Goal: Check status: Check status

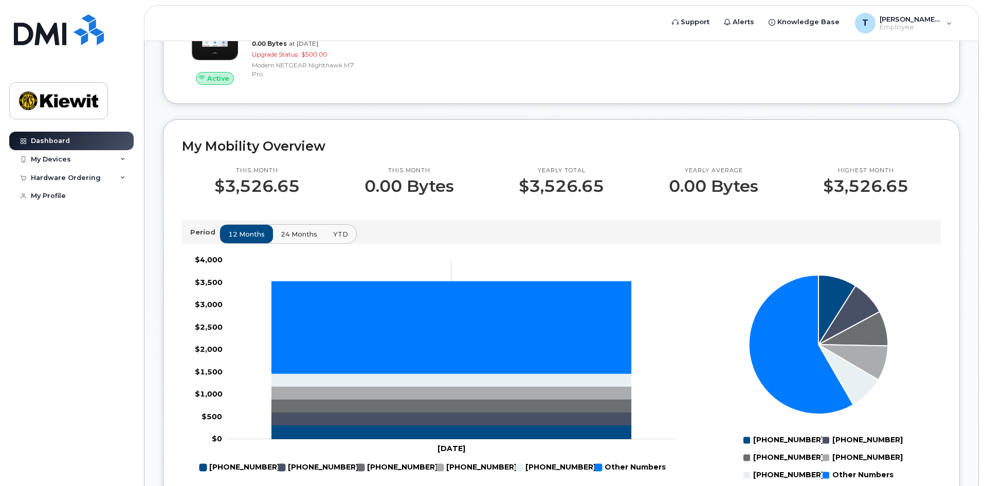
scroll to position [514, 0]
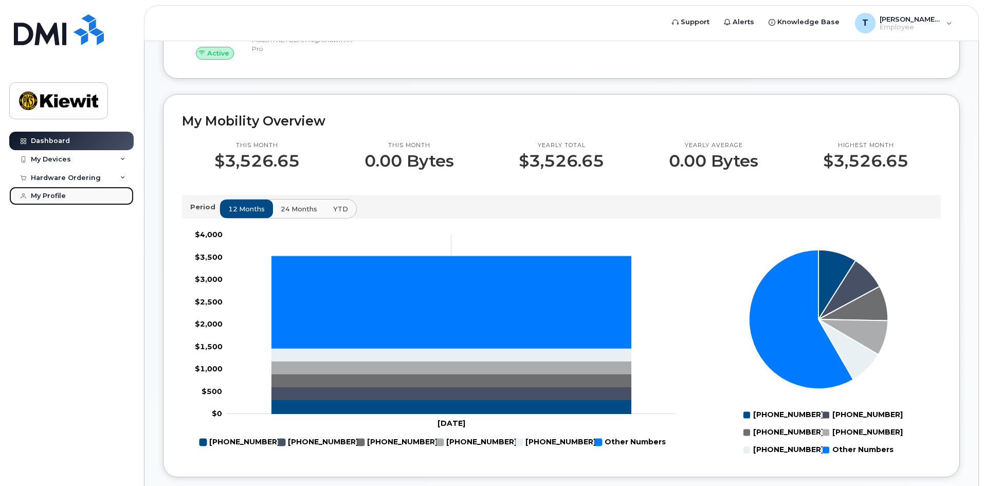
click at [80, 195] on link "My Profile" at bounding box center [71, 196] width 124 height 19
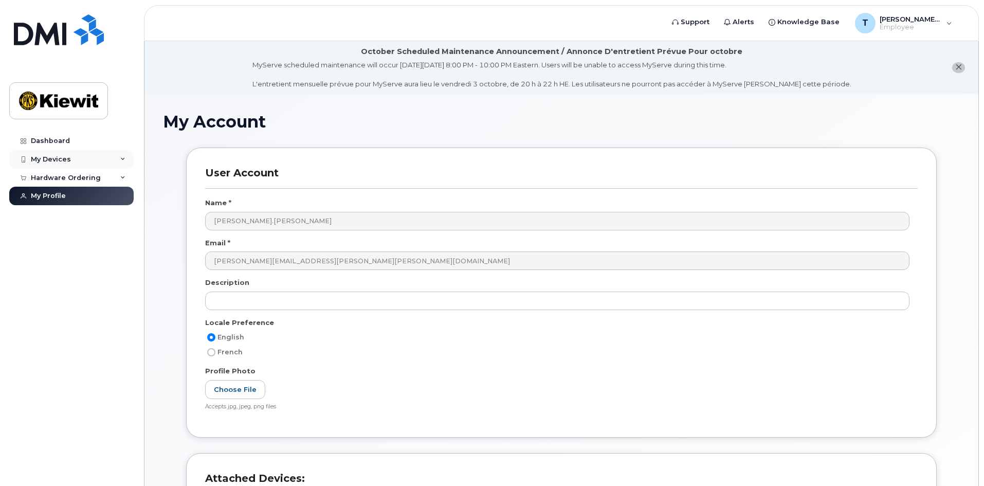
click at [63, 164] on div "My Devices" at bounding box center [71, 159] width 124 height 19
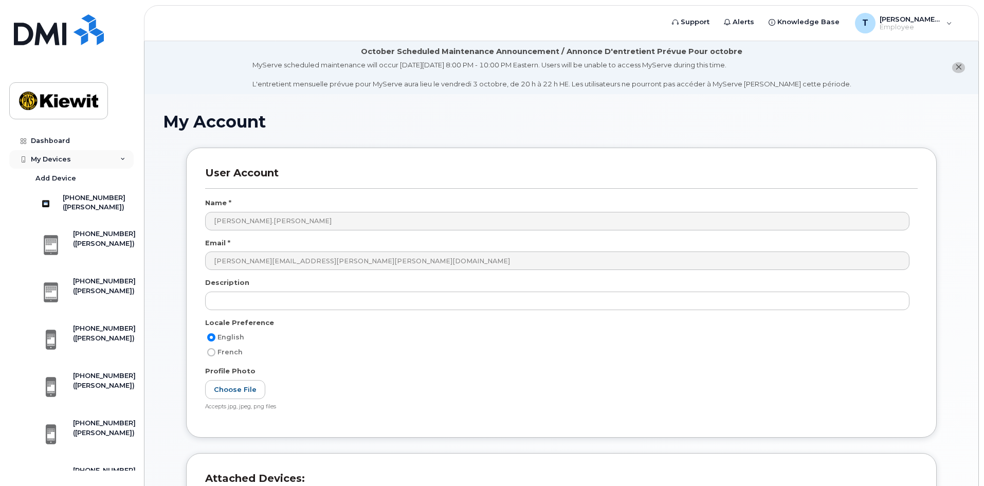
click at [78, 157] on div "My Devices" at bounding box center [71, 159] width 124 height 19
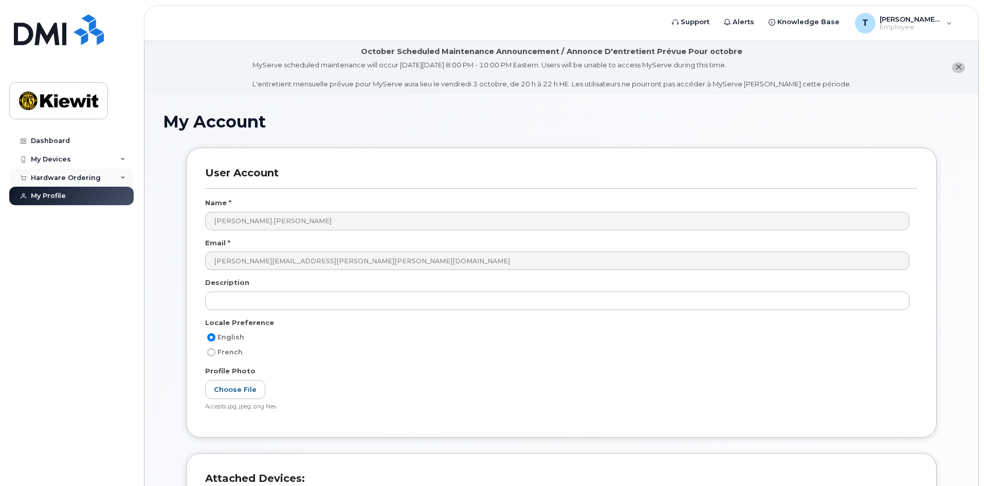
click at [92, 175] on div "Hardware Ordering" at bounding box center [66, 178] width 70 height 8
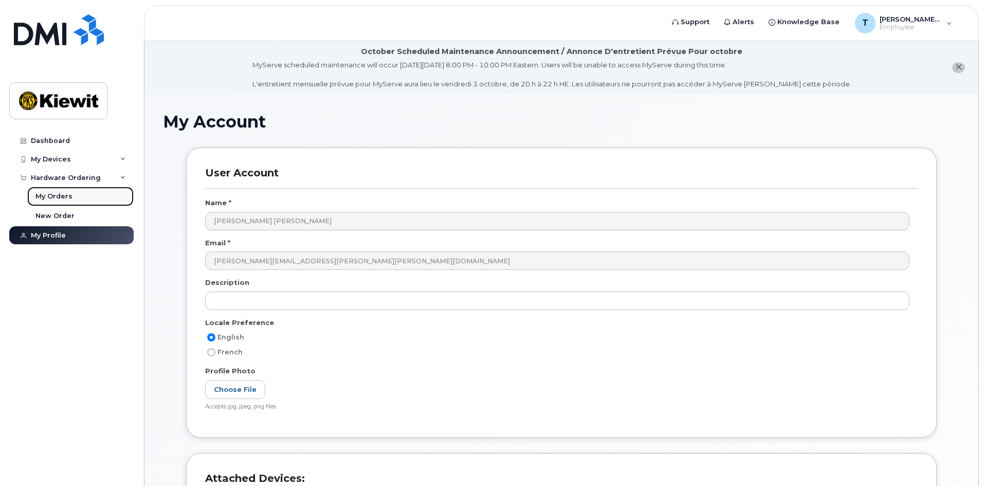
click at [89, 193] on link "My Orders" at bounding box center [80, 197] width 106 height 20
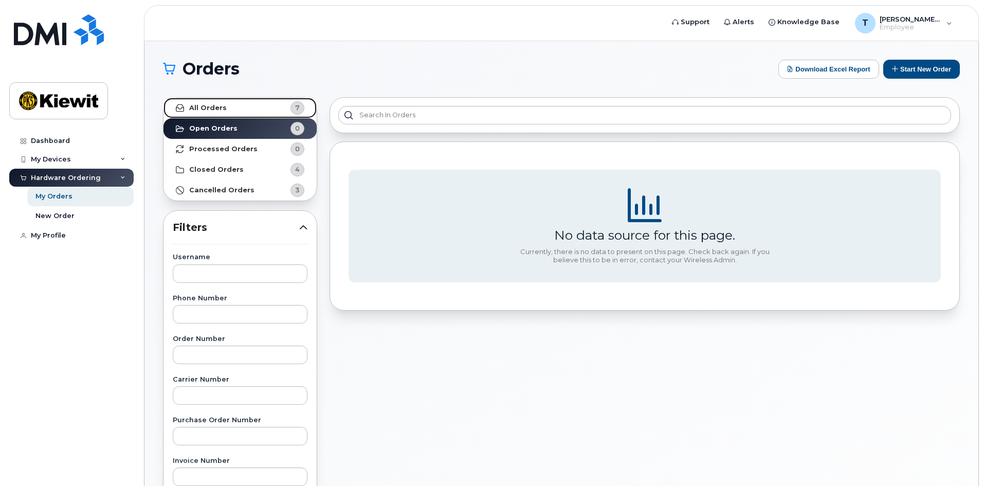
click at [243, 106] on link "All Orders 7" at bounding box center [240, 108] width 153 height 21
